Goal: Information Seeking & Learning: Learn about a topic

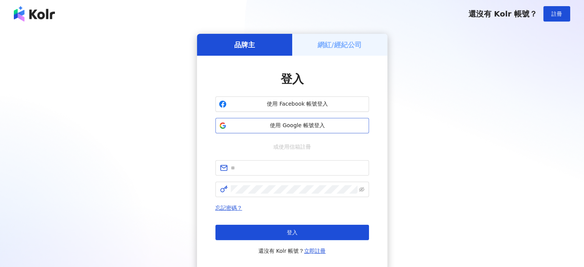
click at [321, 124] on span "使用 Google 帳號登入" at bounding box center [298, 126] width 136 height 8
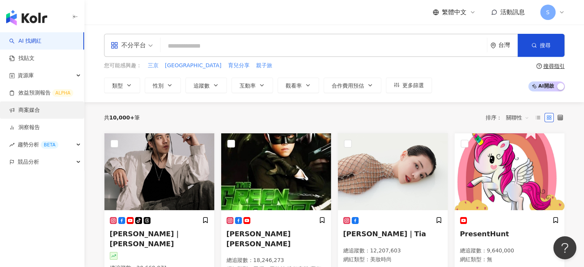
click at [37, 111] on link "商案媒合" at bounding box center [24, 110] width 31 height 8
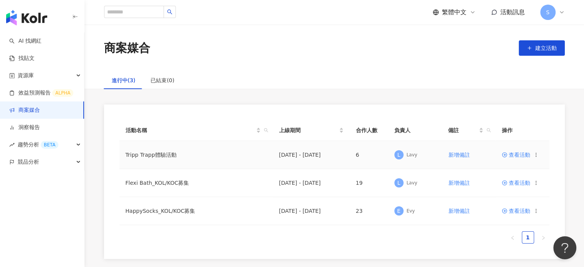
click at [515, 152] on span "查看活動" at bounding box center [516, 154] width 28 height 5
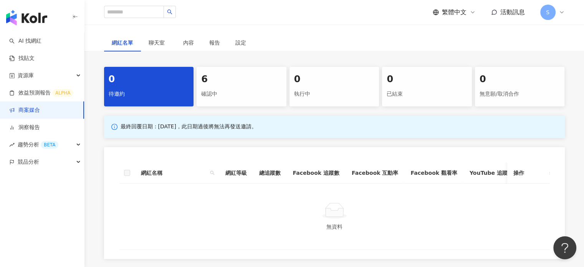
scroll to position [307, 0]
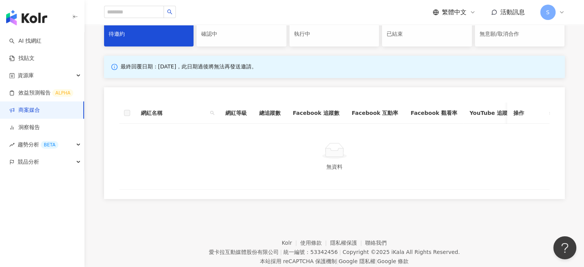
click at [230, 46] on div "6 確認中" at bounding box center [242, 27] width 90 height 40
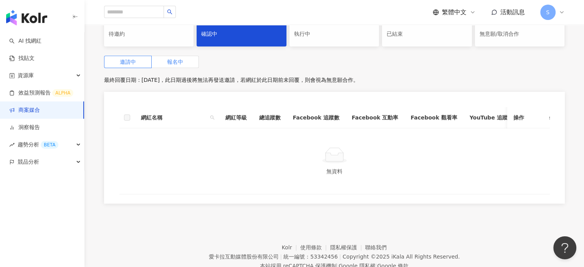
click at [179, 65] on span "報名中" at bounding box center [175, 62] width 16 height 6
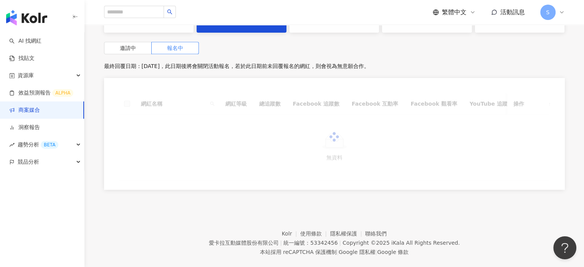
scroll to position [346, 0]
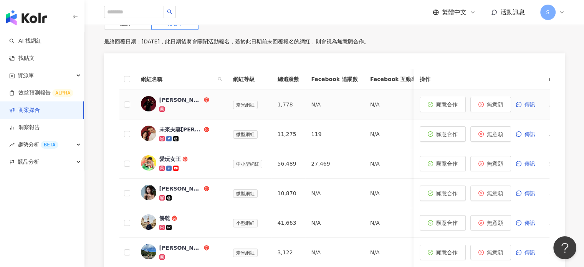
click at [177, 104] on div "Jimmy｜彥傑" at bounding box center [180, 100] width 43 height 8
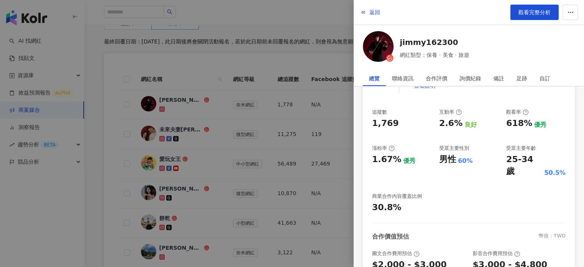
scroll to position [115, 0]
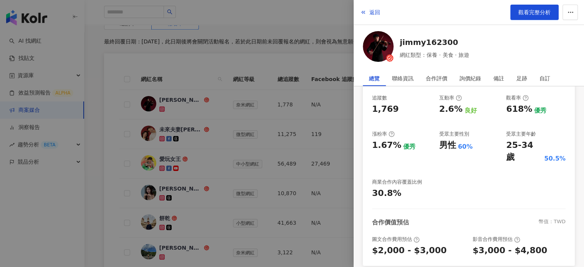
click at [237, 95] on div at bounding box center [292, 133] width 584 height 267
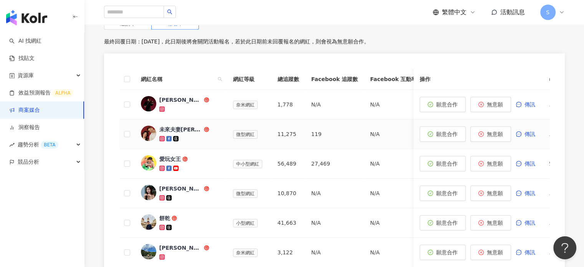
click at [184, 133] on div "未來夫妻Monica & Kim" at bounding box center [180, 130] width 43 height 8
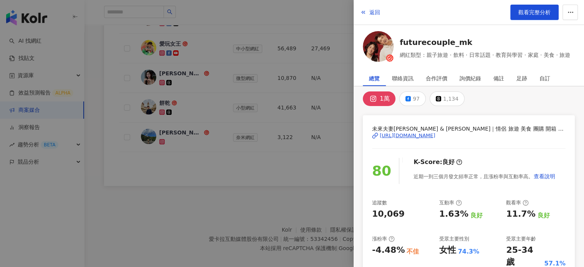
scroll to position [0, 0]
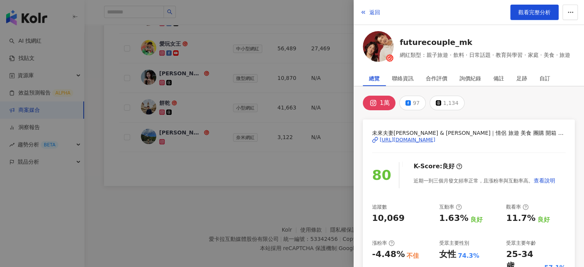
click at [377, 105] on icon at bounding box center [373, 102] width 9 height 9
click at [377, 101] on icon at bounding box center [373, 102] width 9 height 9
click at [421, 139] on div "https://www.instagram.com/futurecouple_mk/" at bounding box center [408, 139] width 56 height 7
click at [261, 230] on div at bounding box center [292, 133] width 584 height 267
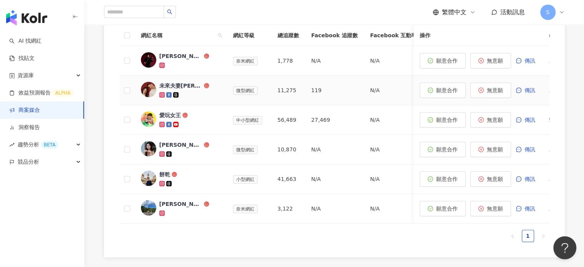
scroll to position [384, 0]
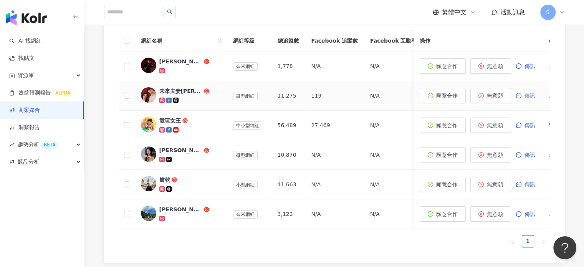
click at [530, 99] on span "傳訊" at bounding box center [530, 96] width 11 height 6
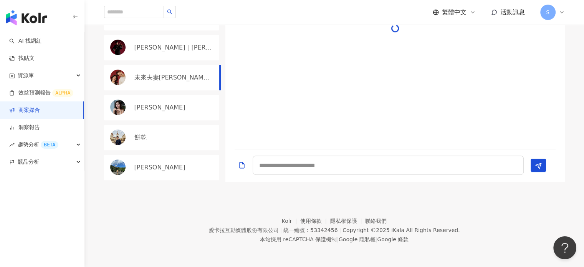
scroll to position [368, 0]
click at [295, 175] on textarea at bounding box center [388, 165] width 271 height 19
type textarea "*"
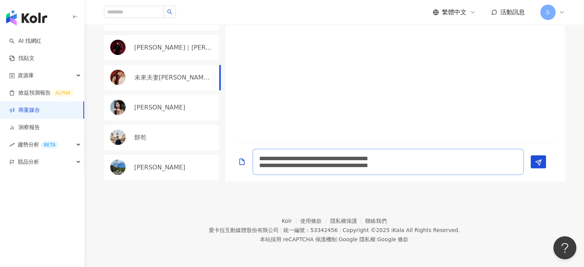
scroll to position [0, 0]
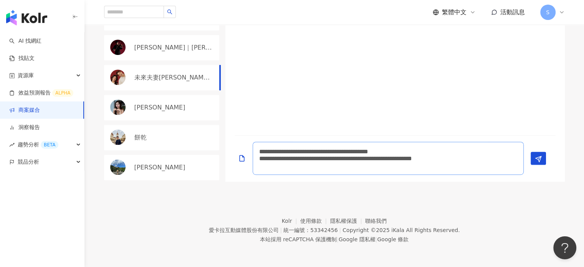
type textarea "**********"
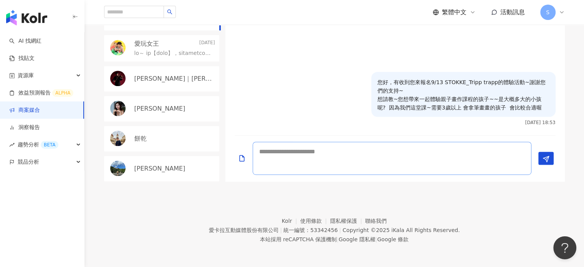
scroll to position [0, 0]
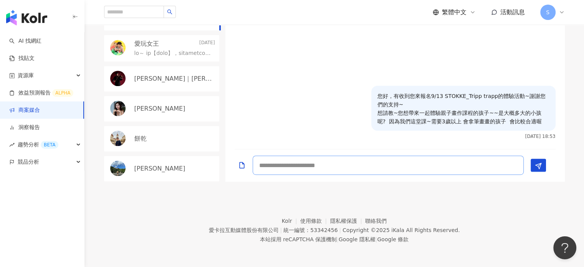
click at [377, 175] on textarea at bounding box center [388, 165] width 271 height 19
click at [288, 175] on textarea "****" at bounding box center [388, 165] width 271 height 19
click at [296, 175] on textarea "****" at bounding box center [388, 165] width 271 height 19
click at [287, 175] on textarea "****" at bounding box center [388, 165] width 271 height 19
click at [315, 175] on textarea "****" at bounding box center [388, 165] width 271 height 19
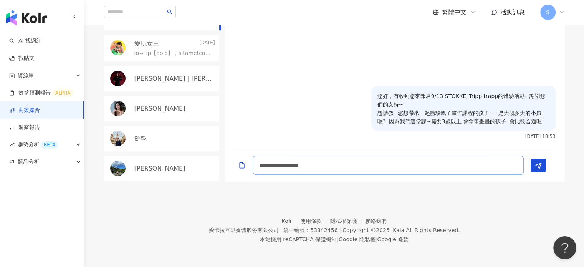
type textarea "**********"
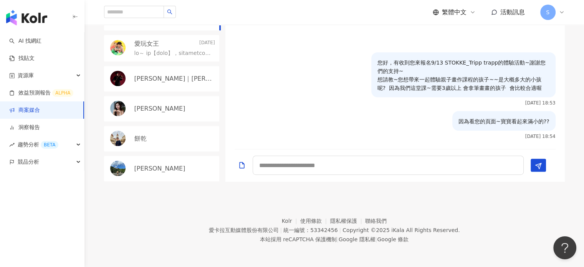
click at [171, 48] on div "愛玩女王 2025/8/23" at bounding box center [174, 44] width 81 height 8
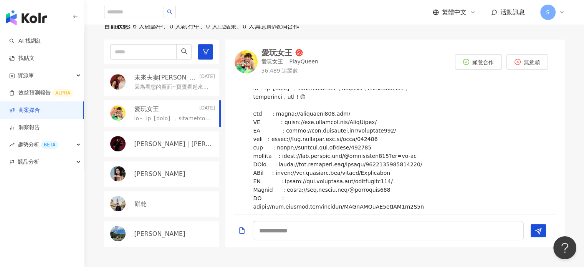
scroll to position [293, 0]
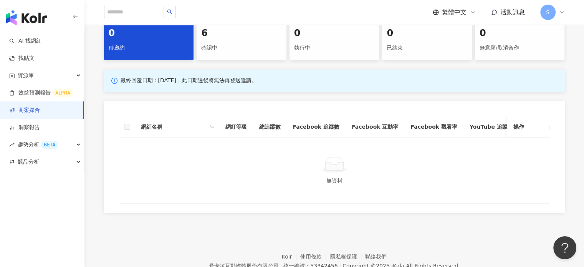
click at [230, 40] on div "6" at bounding box center [241, 33] width 81 height 13
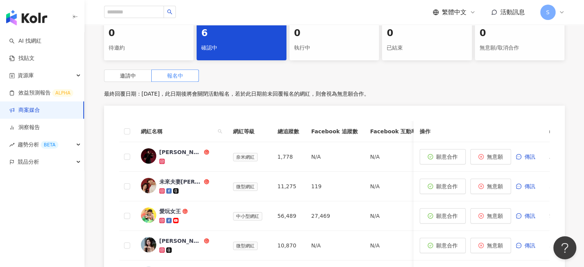
click at [312, 82] on div "邀請中 報名中" at bounding box center [334, 76] width 461 height 12
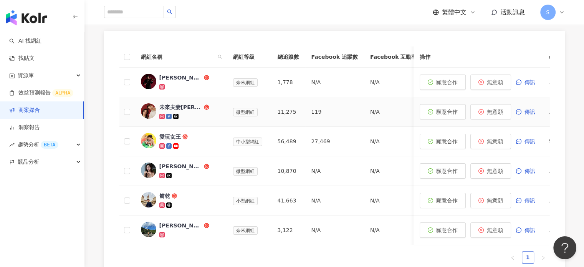
scroll to position [370, 0]
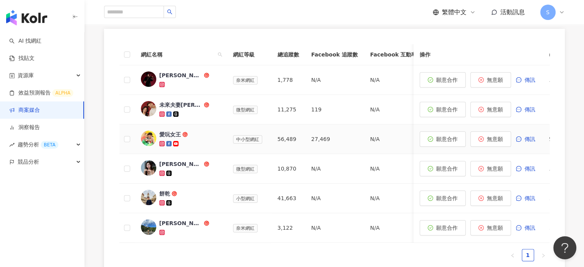
click at [160, 138] on div "愛玩女王" at bounding box center [170, 135] width 22 height 8
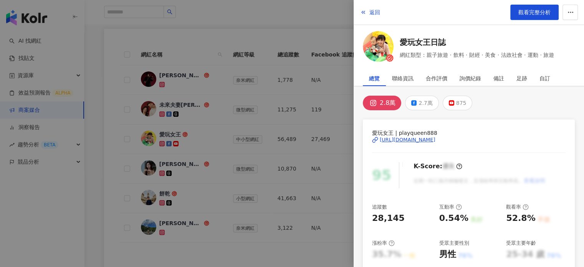
click at [435, 139] on div "https://www.instagram.com/playqueen888/" at bounding box center [408, 139] width 56 height 7
click at [542, 7] on link "觀看完整分析" at bounding box center [534, 12] width 48 height 15
click at [435, 137] on div "https://www.instagram.com/playqueen888/" at bounding box center [408, 139] width 56 height 7
click at [367, 11] on button "返回" at bounding box center [370, 12] width 21 height 15
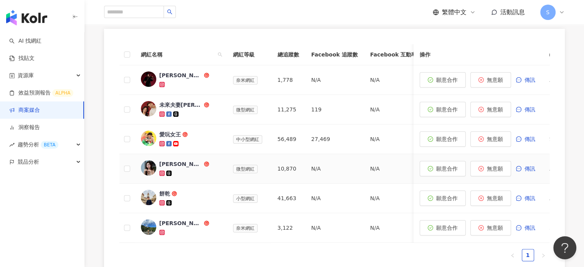
click at [174, 168] on div "[PERSON_NAME]" at bounding box center [180, 164] width 43 height 8
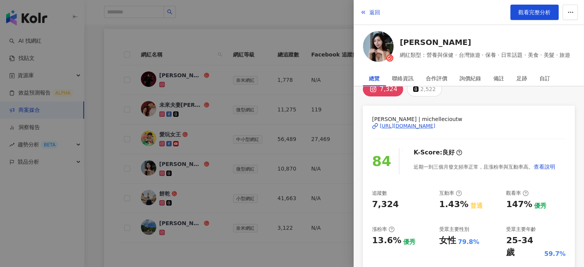
scroll to position [38, 0]
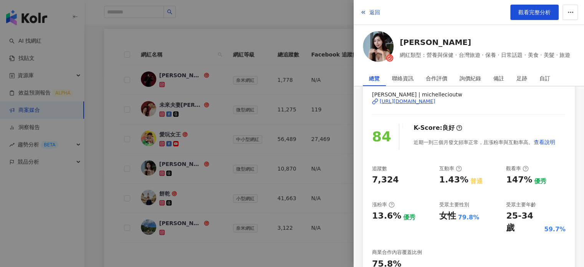
click at [435, 101] on div "[URL][DOMAIN_NAME]" at bounding box center [408, 101] width 56 height 7
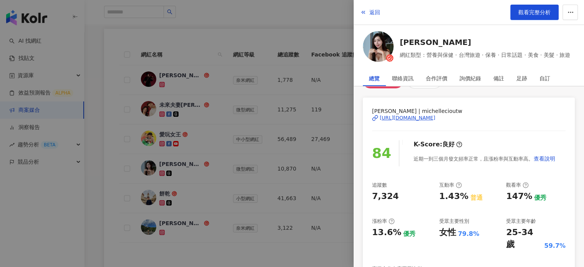
scroll to position [0, 0]
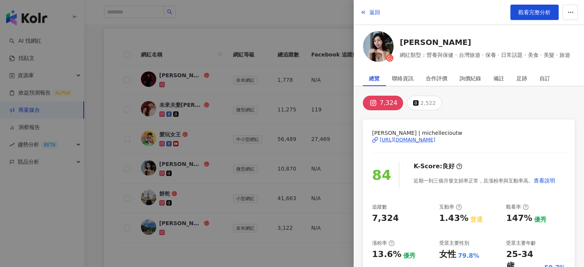
click at [387, 103] on div "7,324" at bounding box center [389, 103] width 18 height 11
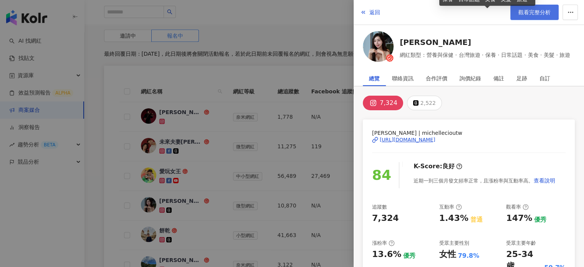
scroll to position [293, 0]
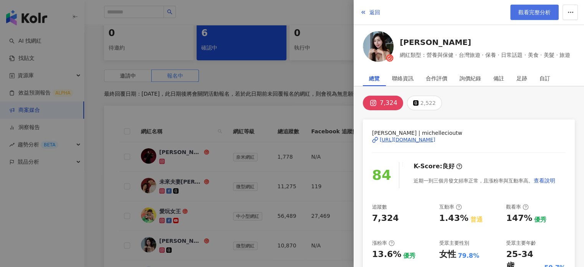
click at [545, 9] on span "觀看完整分析" at bounding box center [534, 12] width 32 height 6
click at [416, 141] on div "[URL][DOMAIN_NAME]" at bounding box center [408, 139] width 56 height 7
click at [372, 12] on span "返回" at bounding box center [374, 12] width 11 height 6
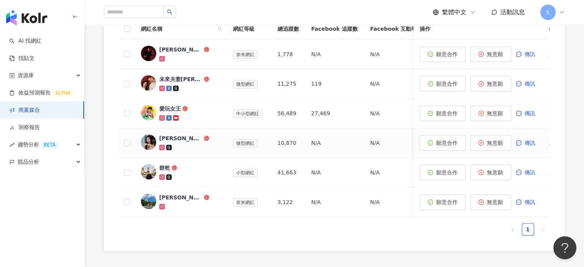
scroll to position [409, 0]
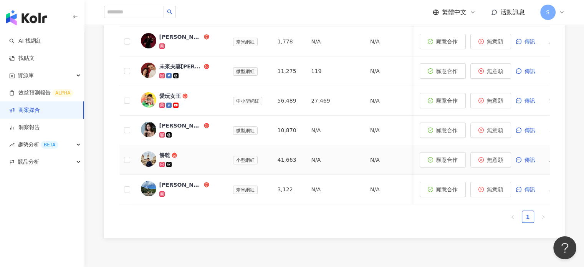
click at [163, 159] on div "餅乾" at bounding box center [164, 155] width 11 height 8
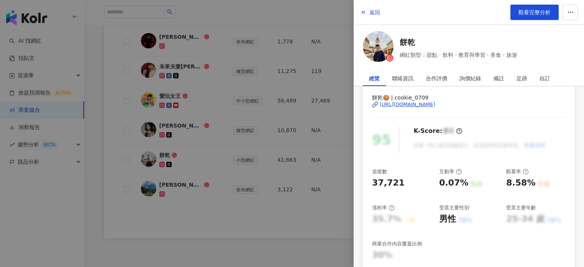
scroll to position [38, 0]
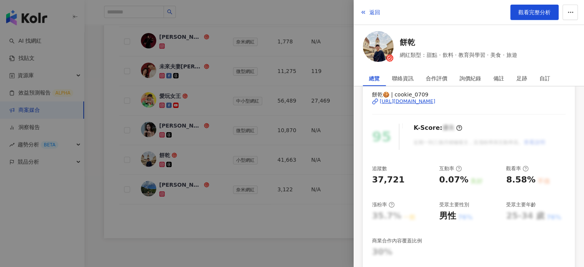
click at [435, 103] on div "https://www.instagram.com/cookie_0709/" at bounding box center [408, 101] width 56 height 7
click at [373, 7] on button "返回" at bounding box center [370, 12] width 21 height 15
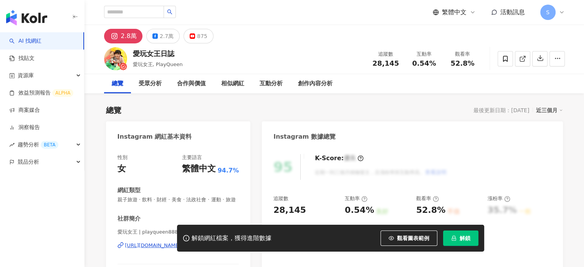
click at [463, 241] on span "解鎖" at bounding box center [465, 238] width 11 height 6
drag, startPoint x: 178, startPoint y: 54, endPoint x: 133, endPoint y: 53, distance: 44.9
click at [133, 53] on div "愛玩女王日誌" at bounding box center [158, 54] width 50 height 10
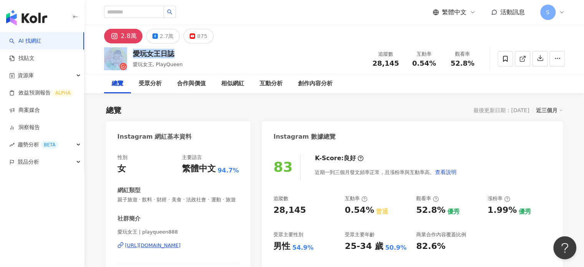
drag, startPoint x: 180, startPoint y: 54, endPoint x: 128, endPoint y: 52, distance: 52.7
click at [128, 52] on div "愛玩女王日誌 愛玩女王, PlayQueen 追蹤數 28,145 互動率 0.54% 觀看率 52.8%" at bounding box center [334, 58] width 491 height 30
copy div "愛玩女王日誌"
click at [203, 51] on div "愛玩女王日誌 愛玩女王, PlayQueen 追蹤數 28,145 互動率 0.54% 觀看率 52.8%" at bounding box center [334, 58] width 491 height 30
click at [272, 88] on div "互動分析" at bounding box center [271, 83] width 38 height 19
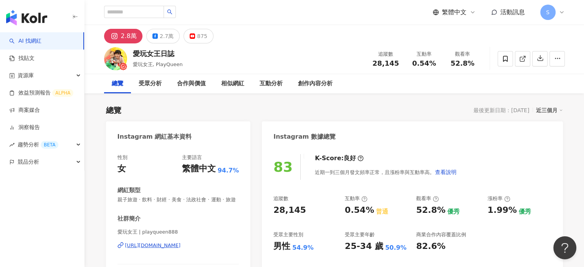
scroll to position [1523, 0]
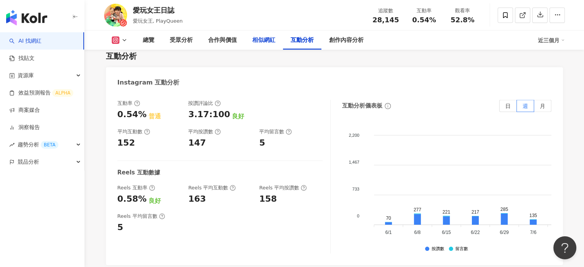
click at [269, 44] on div "相似網紅" at bounding box center [263, 40] width 23 height 9
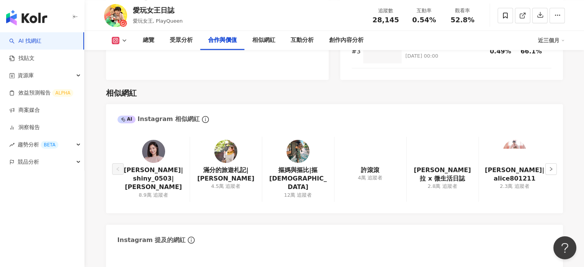
scroll to position [1226, 0]
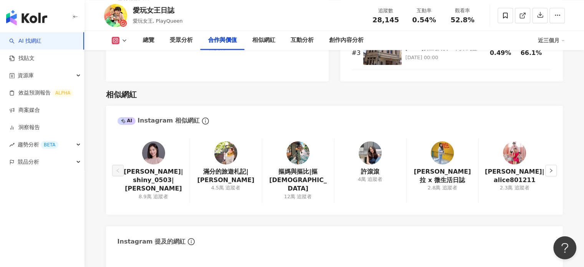
click at [224, 153] on img at bounding box center [225, 152] width 23 height 23
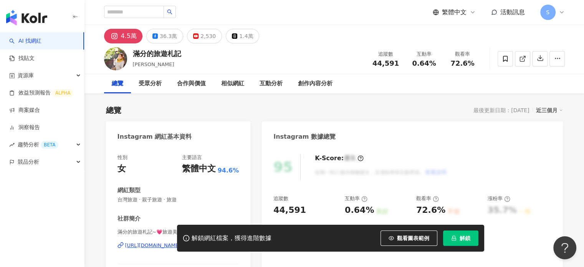
click at [466, 244] on button "解鎖" at bounding box center [460, 237] width 35 height 15
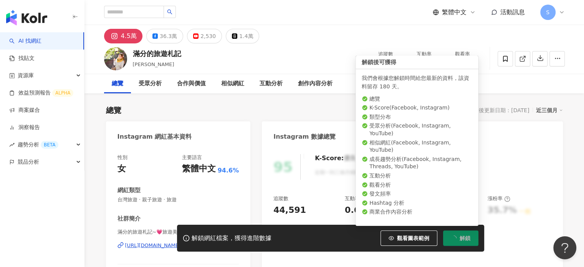
click at [455, 236] on icon "loading" at bounding box center [454, 238] width 6 height 6
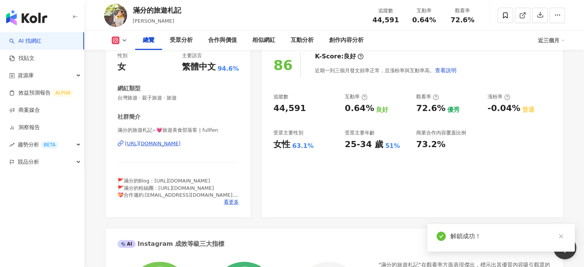
scroll to position [115, 0]
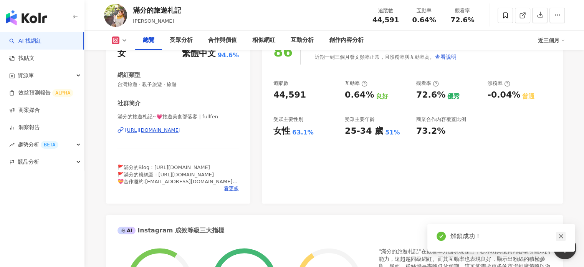
click at [559, 236] on icon "close" at bounding box center [560, 235] width 5 height 5
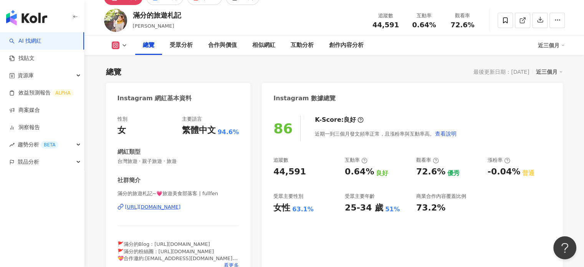
scroll to position [0, 0]
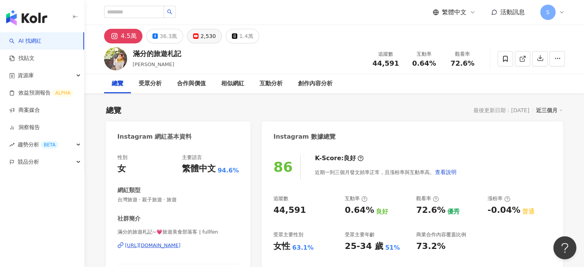
click at [206, 35] on div "2,530" at bounding box center [207, 36] width 15 height 11
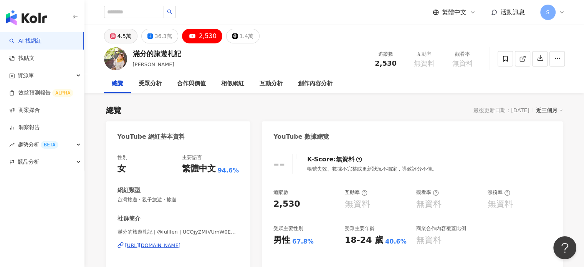
click at [124, 38] on div "4.5萬" at bounding box center [124, 36] width 14 height 11
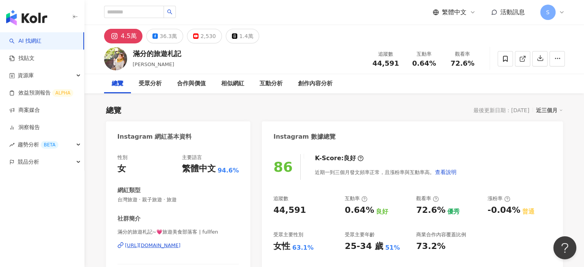
click at [181, 245] on div "https://www.instagram.com/fullfen/" at bounding box center [153, 245] width 56 height 7
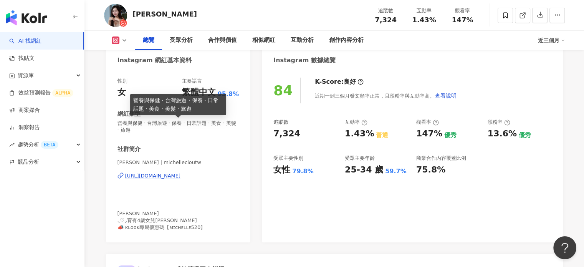
scroll to position [77, 0]
